Goal: Transaction & Acquisition: Purchase product/service

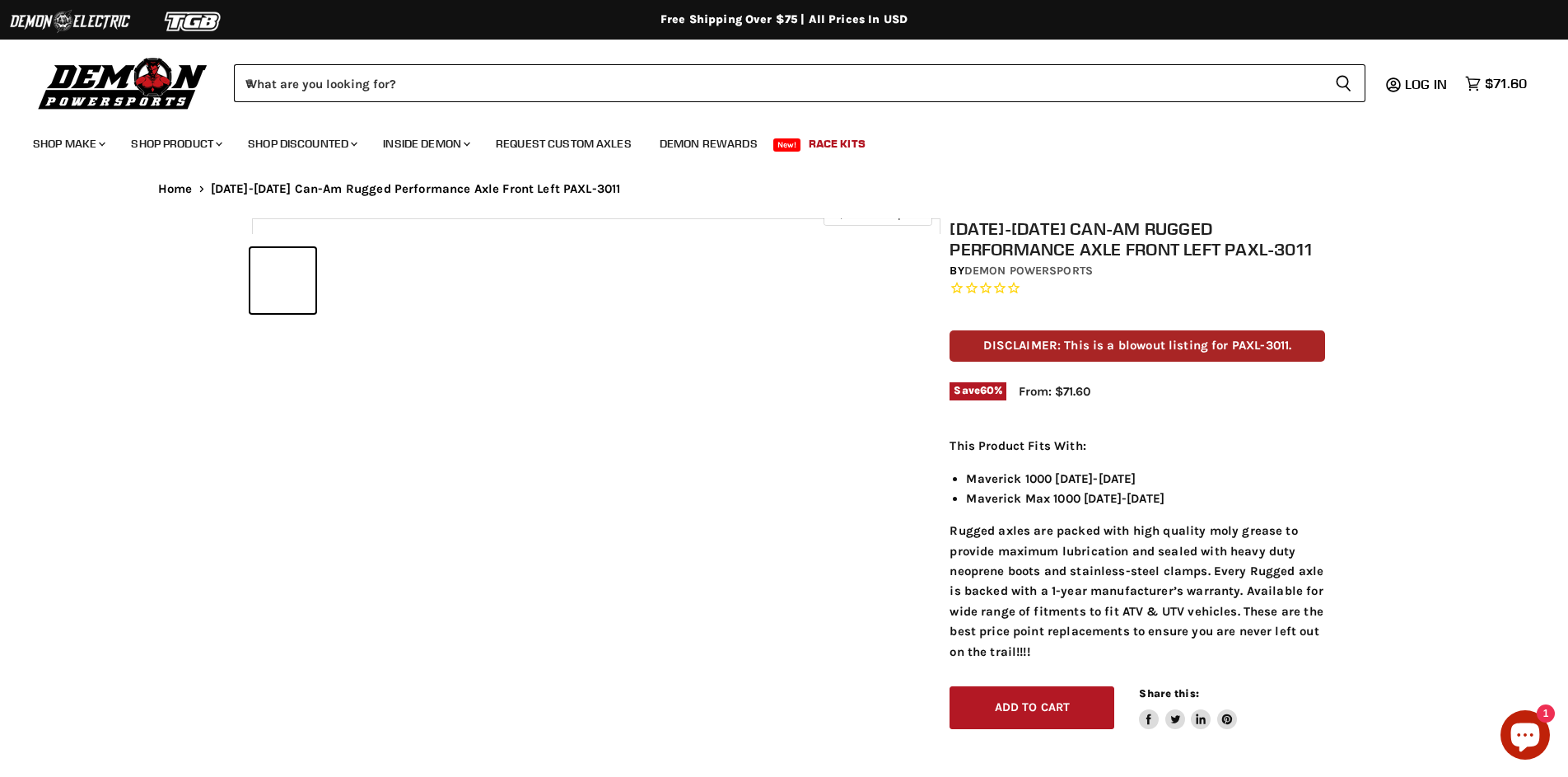
scroll to position [789, 0]
